Goal: Find specific page/section: Find specific page/section

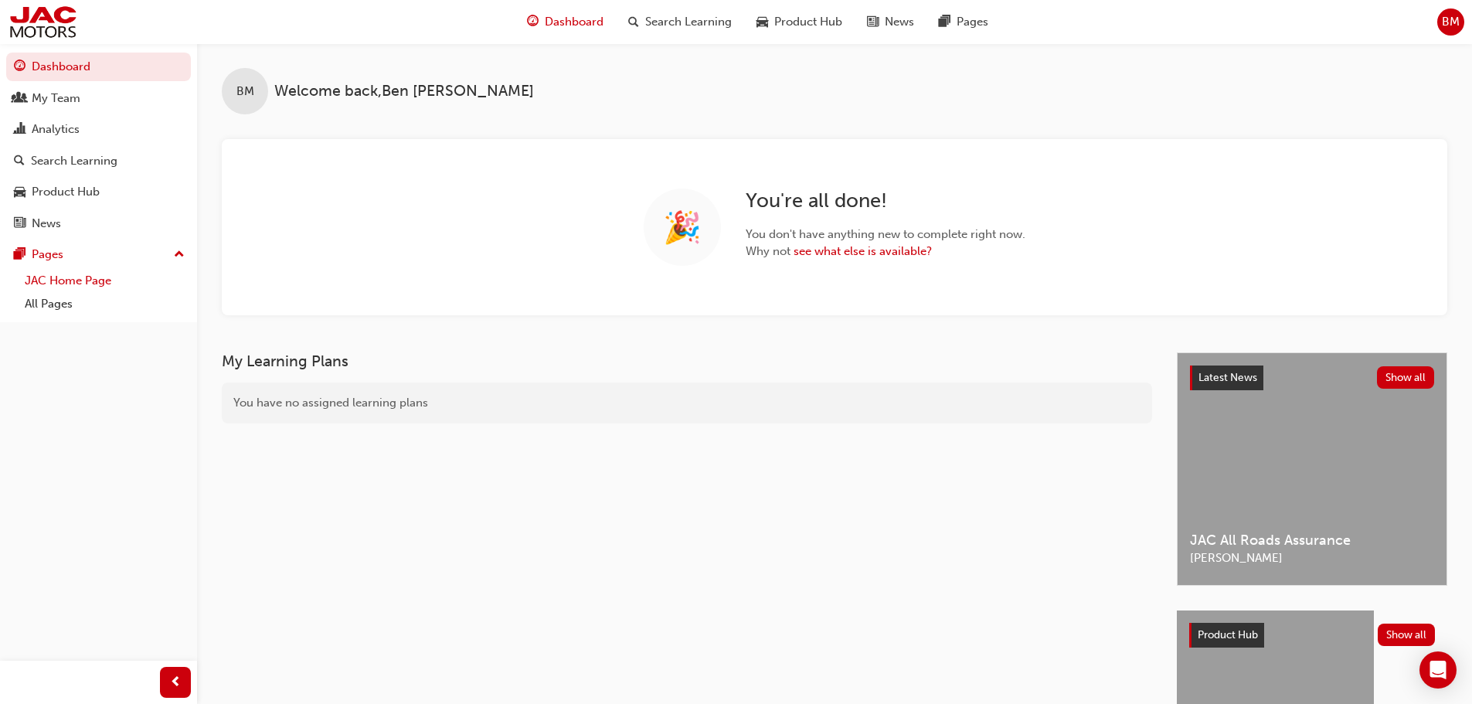
click at [69, 289] on link "JAC Home Page" at bounding box center [105, 281] width 172 height 24
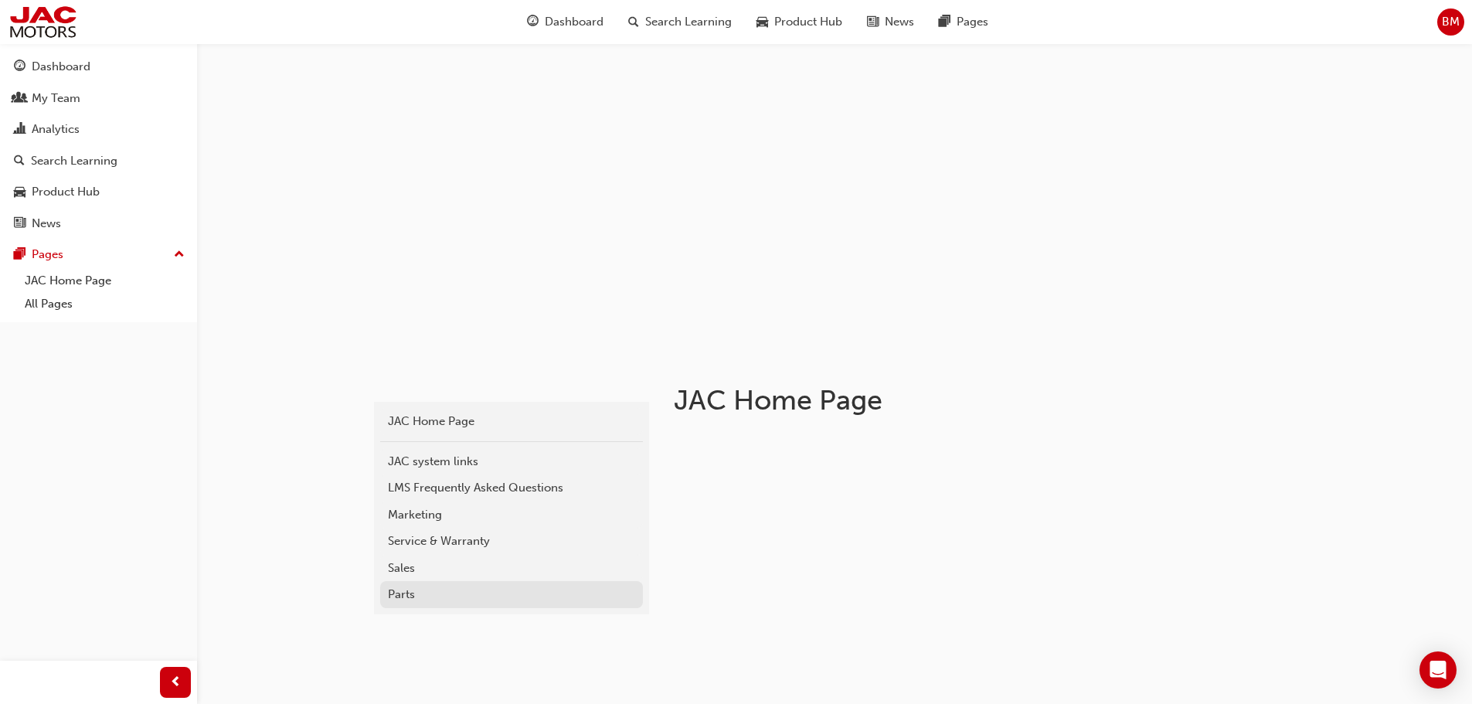
click at [420, 596] on div "Parts" at bounding box center [511, 595] width 247 height 18
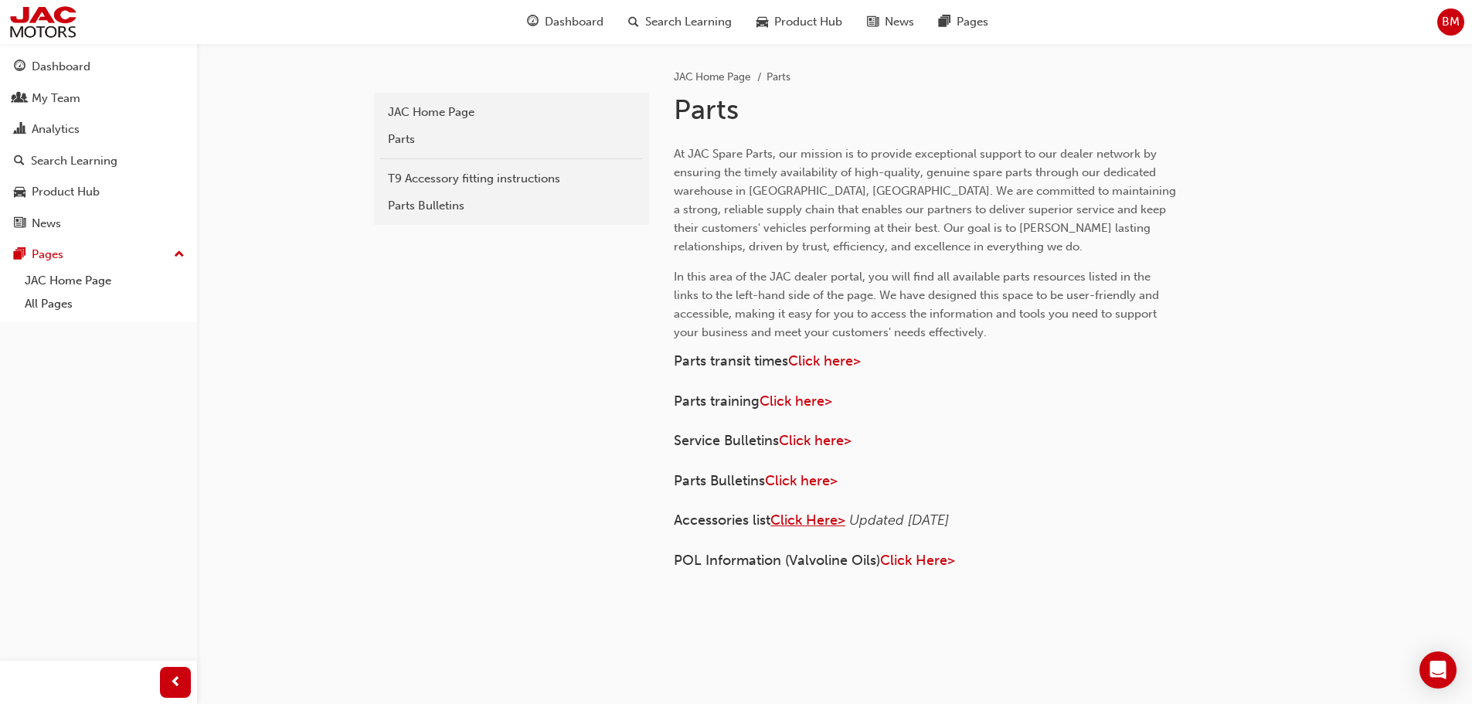
click at [813, 522] on span "Click Here>" at bounding box center [807, 519] width 75 height 17
